Goal: Check status: Check status

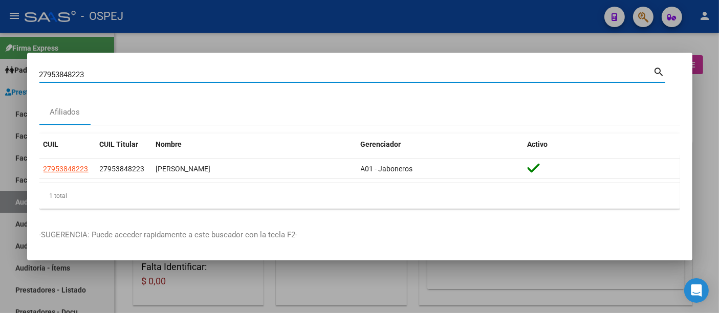
click at [229, 74] on input "27953848223" at bounding box center [346, 74] width 614 height 9
type input "2"
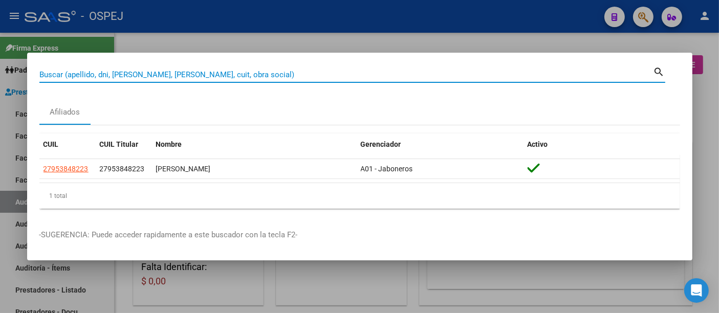
paste input "30461605"
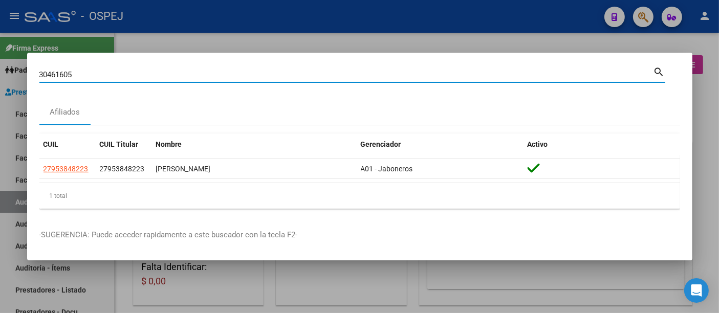
type input "30461605"
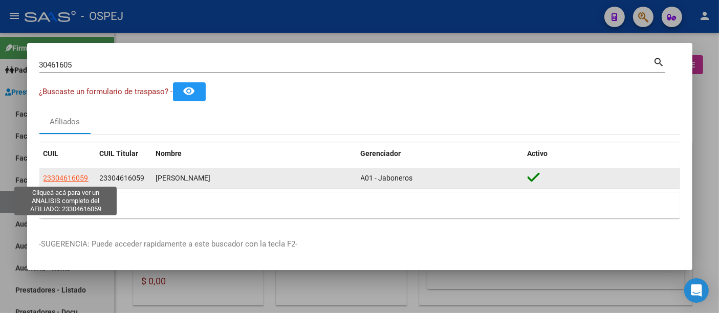
click at [73, 178] on span "23304616059" at bounding box center [65, 178] width 45 height 8
type textarea "23304616059"
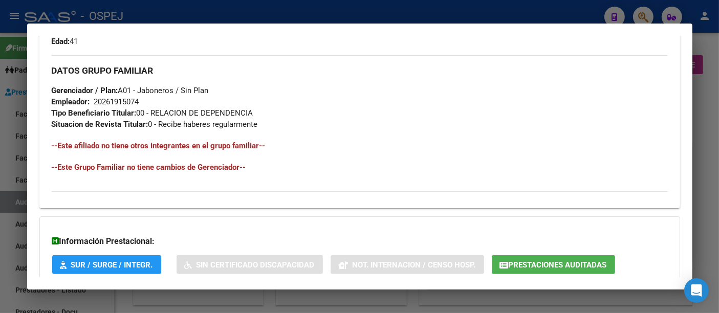
scroll to position [493, 0]
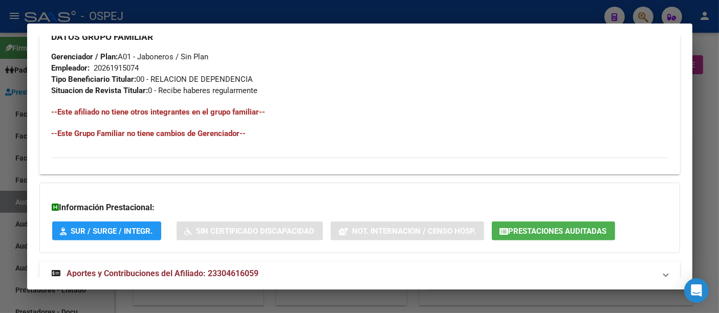
click at [118, 66] on div "20261915074" at bounding box center [116, 67] width 45 height 11
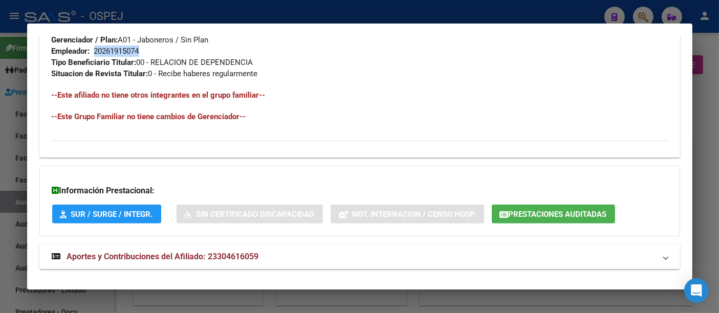
scroll to position [523, 0]
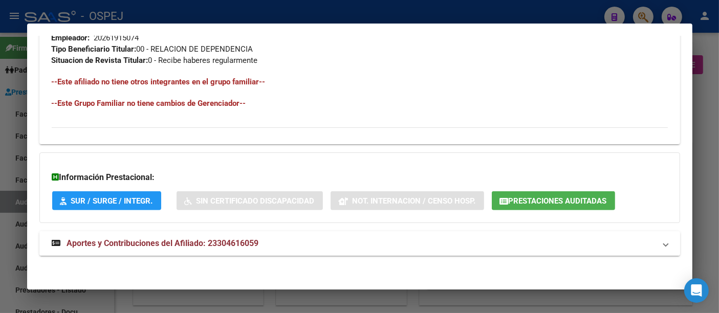
click at [245, 238] on span "Aportes y Contribuciones del Afiliado: 23304616059" at bounding box center [163, 243] width 192 height 10
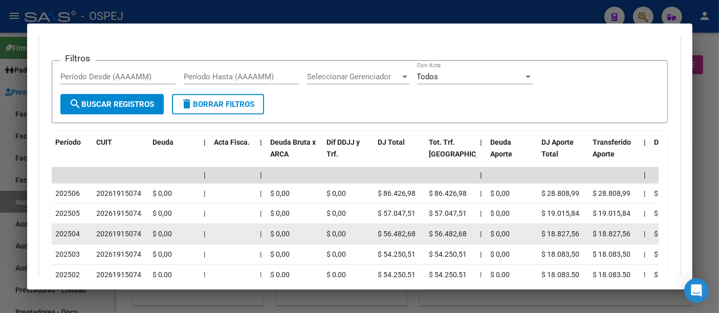
scroll to position [750, 0]
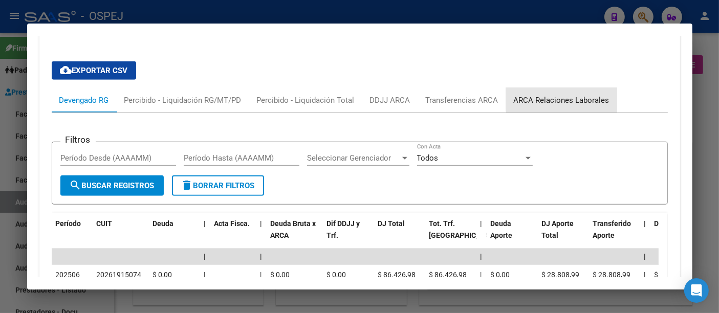
click at [565, 98] on div "ARCA Relaciones Laborales" at bounding box center [562, 100] width 96 height 11
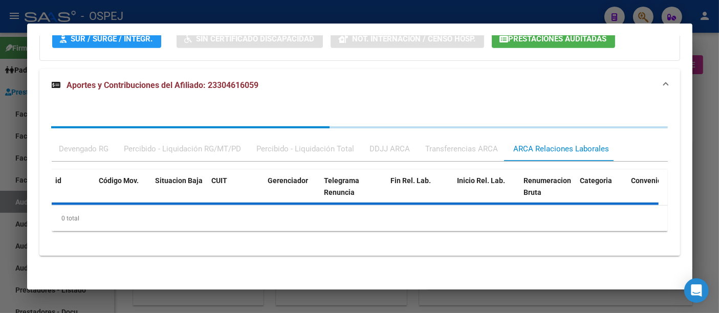
scroll to position [733, 0]
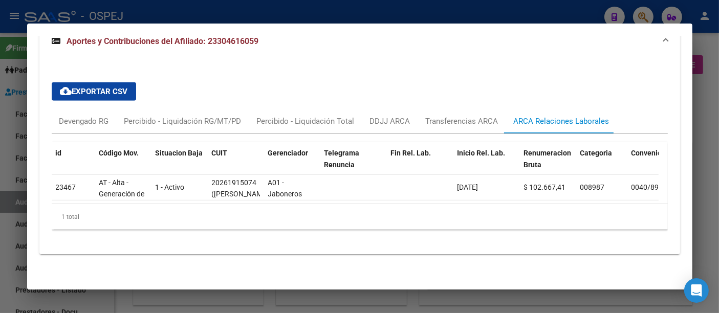
click at [405, 14] on div at bounding box center [359, 156] width 719 height 313
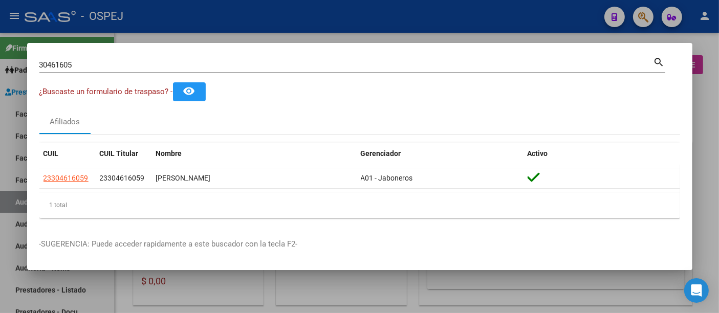
click at [225, 10] on div at bounding box center [359, 156] width 719 height 313
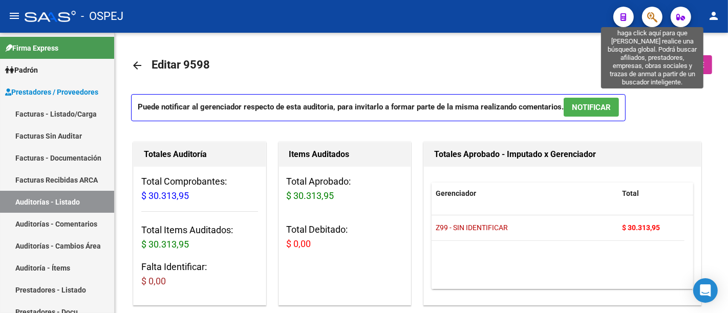
click at [652, 15] on icon "button" at bounding box center [652, 17] width 10 height 12
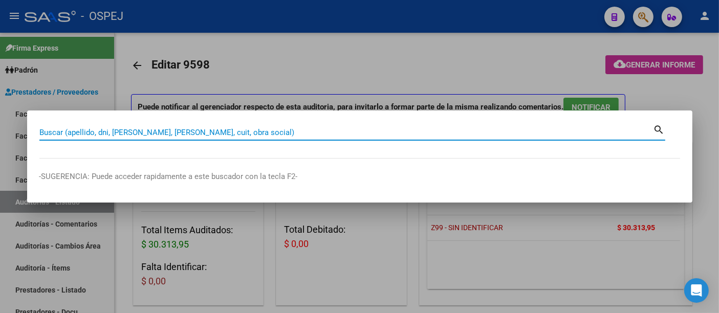
paste input "23304616059"
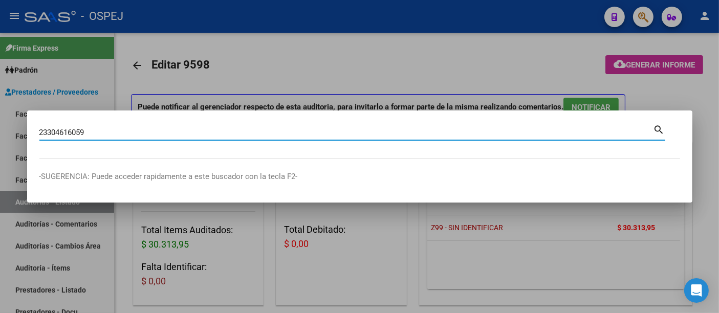
type input "23304616059"
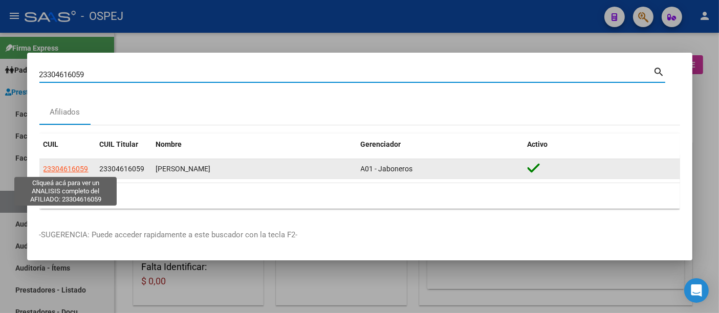
click at [64, 169] on span "23304616059" at bounding box center [65, 169] width 45 height 8
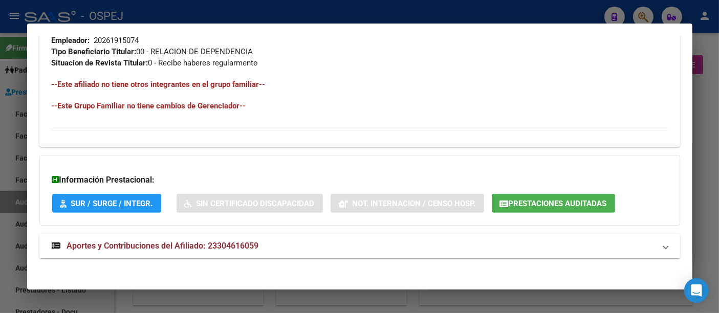
scroll to position [523, 0]
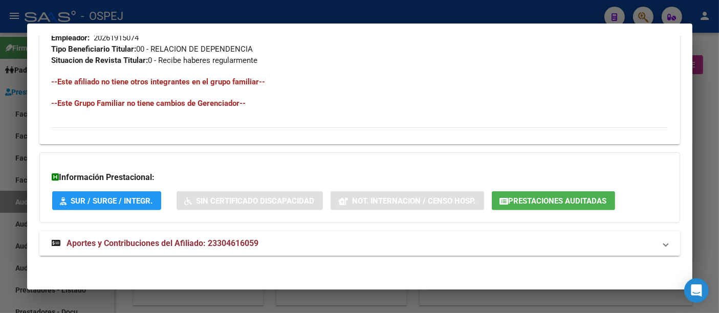
click at [247, 239] on span "Aportes y Contribuciones del Afiliado: 23304616059" at bounding box center [163, 243] width 192 height 10
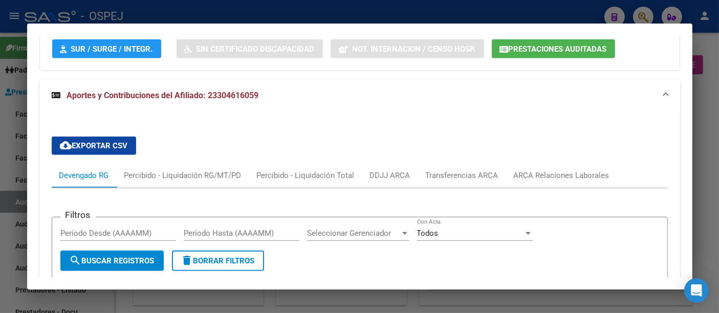
scroll to position [739, 0]
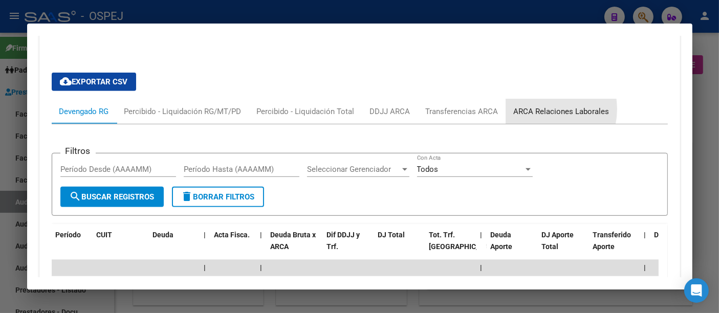
click at [536, 108] on div "ARCA Relaciones Laborales" at bounding box center [562, 111] width 96 height 11
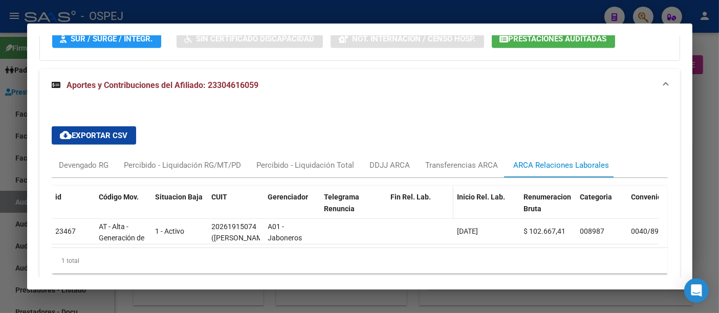
scroll to position [736, 0]
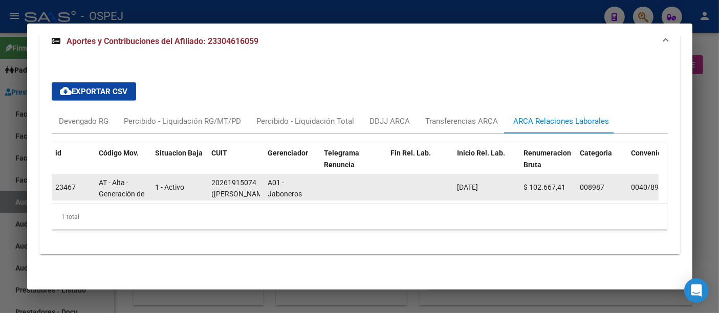
click at [228, 177] on div "20261915074" at bounding box center [234, 183] width 45 height 12
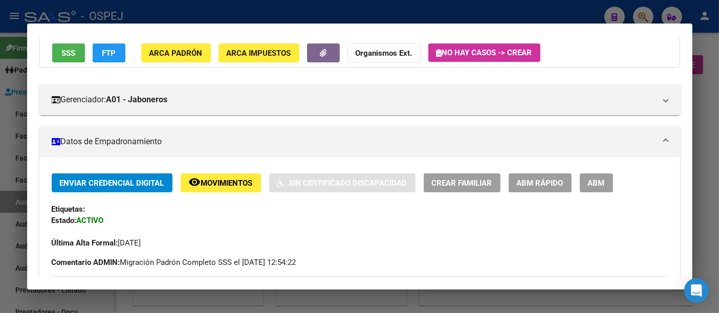
scroll to position [0, 0]
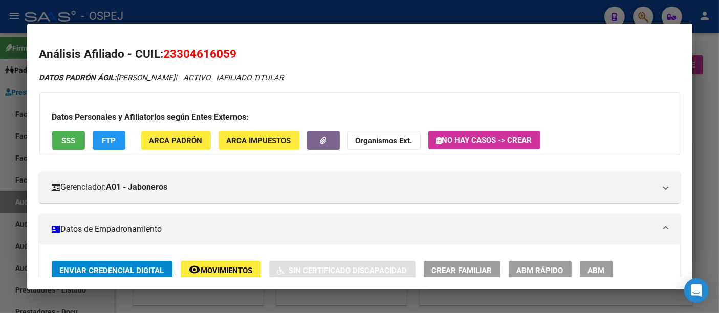
click at [379, 9] on div at bounding box center [359, 156] width 719 height 313
